Goal: Task Accomplishment & Management: Manage account settings

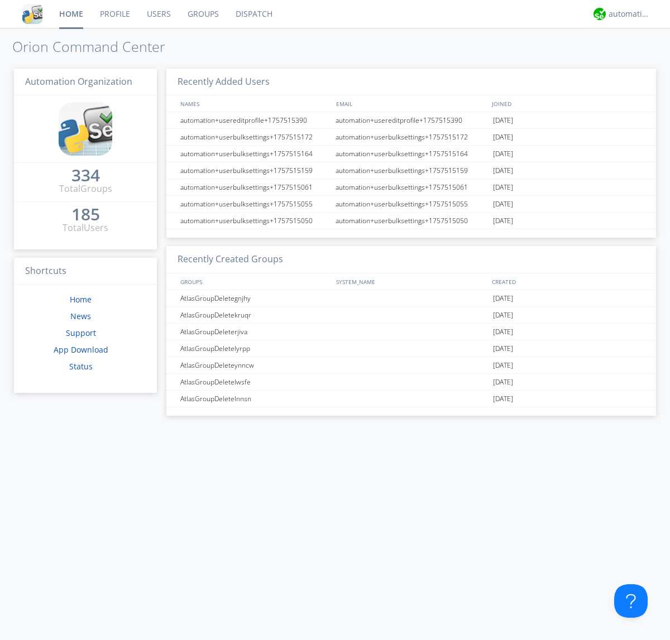
click at [202, 14] on link "Groups" at bounding box center [203, 14] width 48 height 28
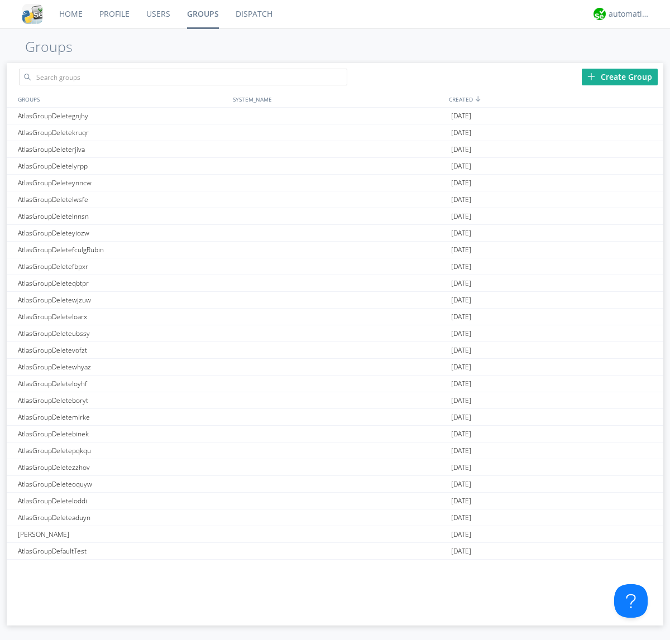
click at [620, 76] on div "Create Group" at bounding box center [620, 77] width 76 height 17
click at [202, 14] on link "Groups" at bounding box center [203, 14] width 49 height 28
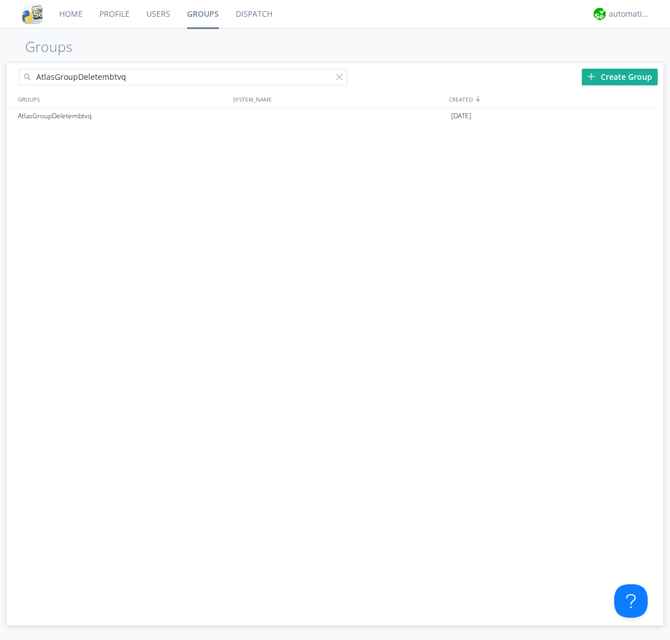
type input "AtlasGroupDeletembtvq"
click at [342, 79] on div at bounding box center [341, 79] width 11 height 11
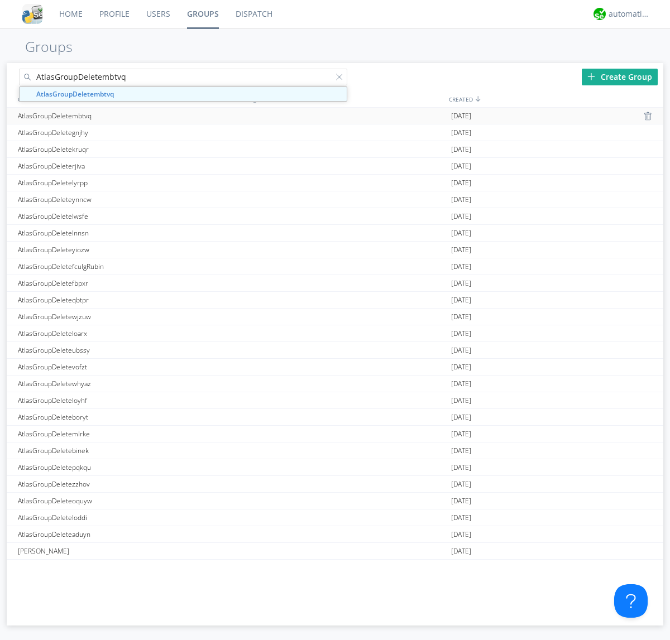
type input "AtlasGroupDeletembtvq"
click at [122, 116] on div "AtlasGroupDeletembtvq" at bounding box center [122, 116] width 215 height 16
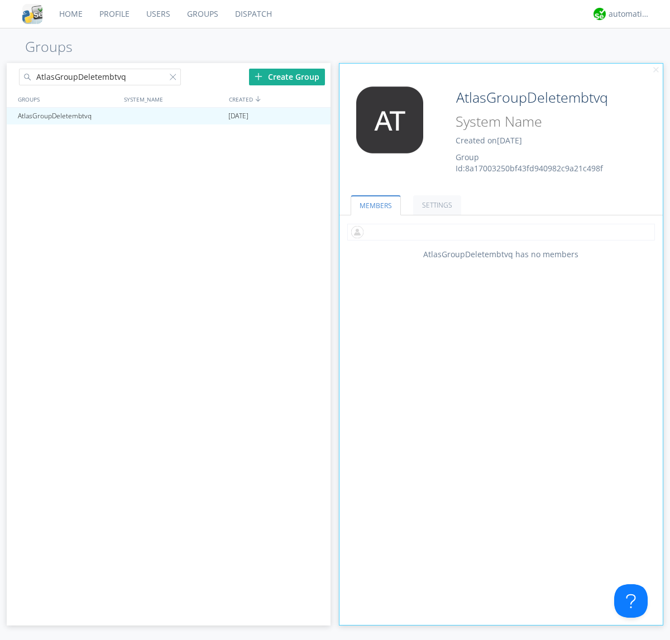
click at [501, 232] on input "text" at bounding box center [501, 232] width 308 height 17
type input "automation+atlas0002"
click at [626, 14] on div "automation+atlas" at bounding box center [630, 13] width 42 height 11
